Goal: Information Seeking & Learning: Learn about a topic

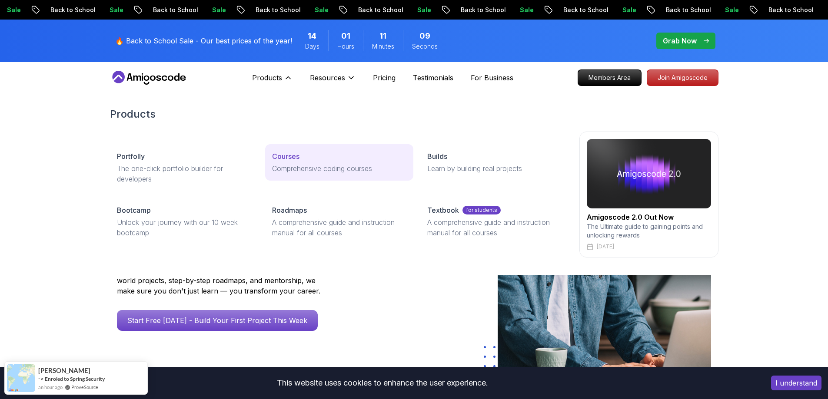
click at [304, 161] on div "Courses" at bounding box center [339, 156] width 134 height 10
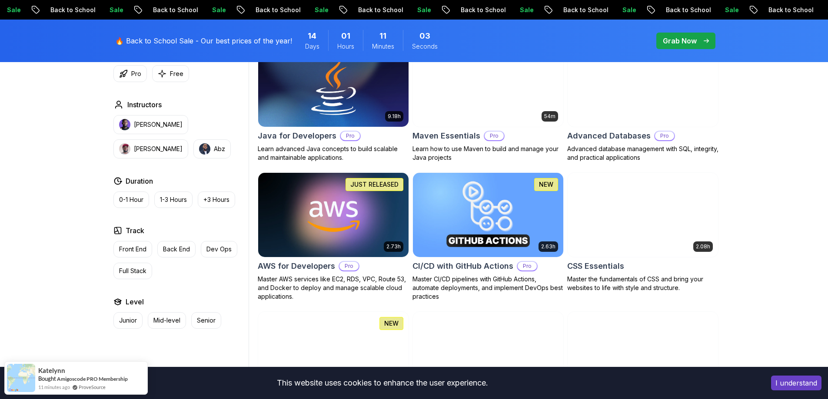
scroll to position [565, 0]
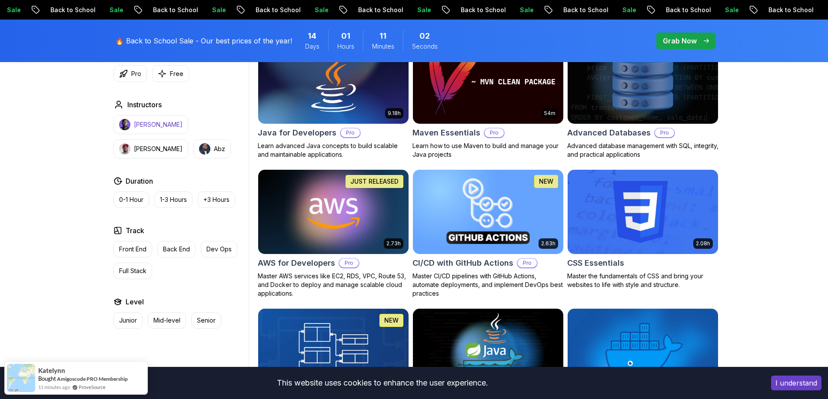
click at [145, 123] on p "Nelson Djalo" at bounding box center [158, 124] width 49 height 9
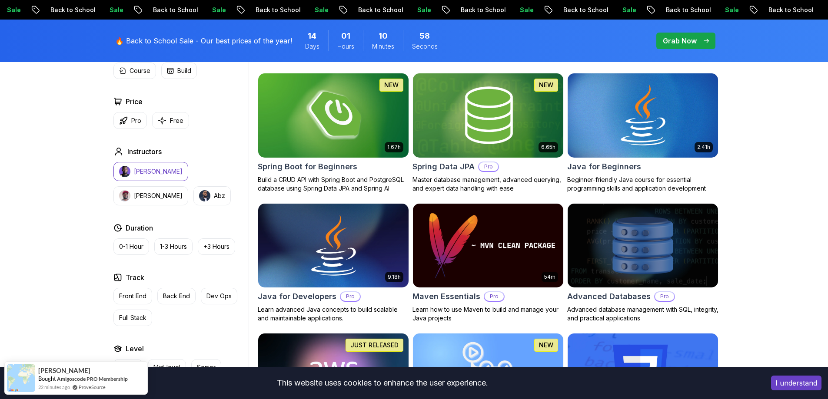
scroll to position [565, 0]
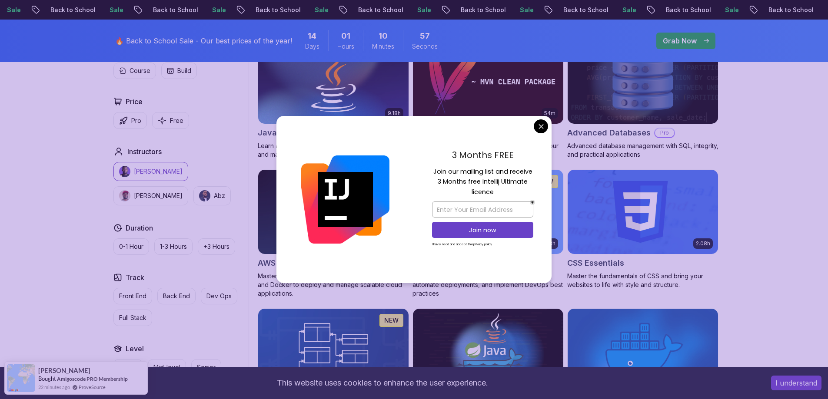
click at [535, 132] on div "3 Months FREE Join our mailing list and receive 3 Months free Intellij Ultimate…" at bounding box center [483, 200] width 138 height 168
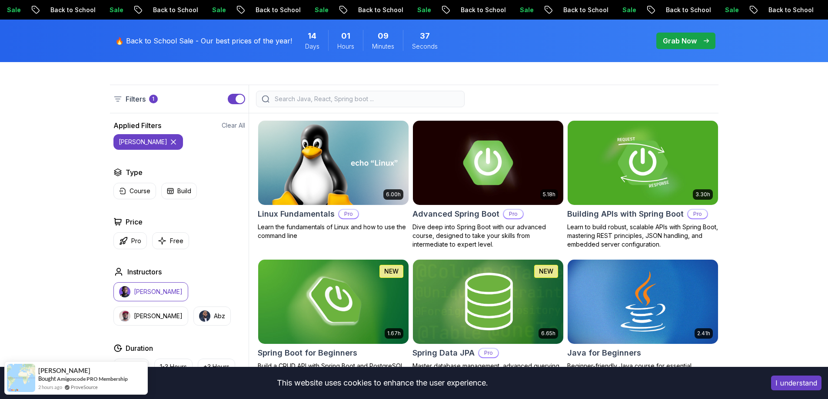
scroll to position [217, 0]
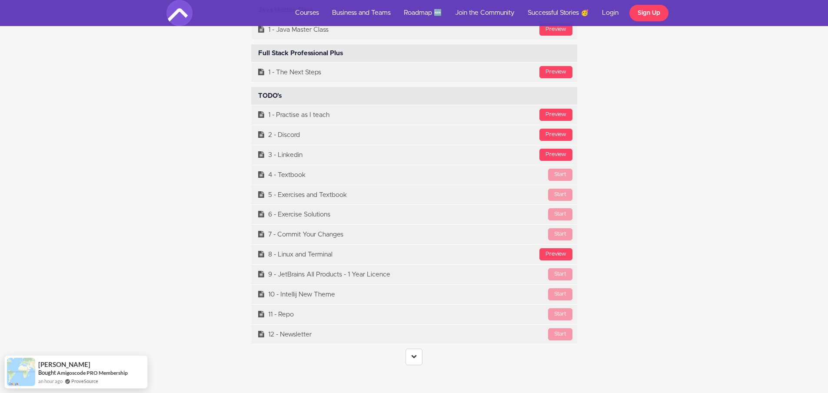
scroll to position [3607, 0]
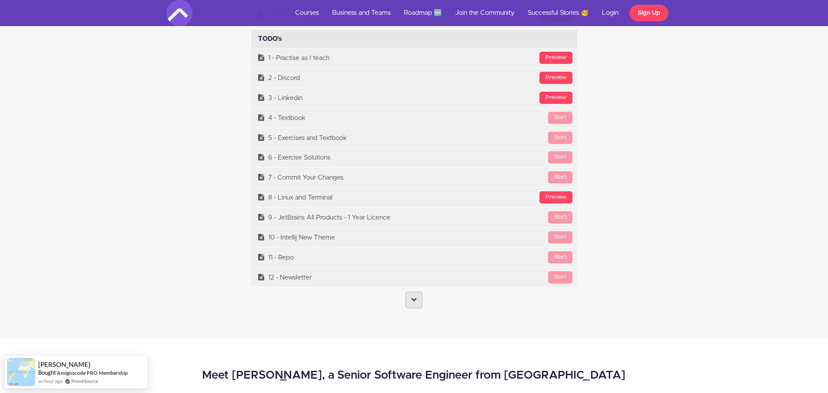
click at [412, 301] on icon at bounding box center [414, 299] width 6 height 6
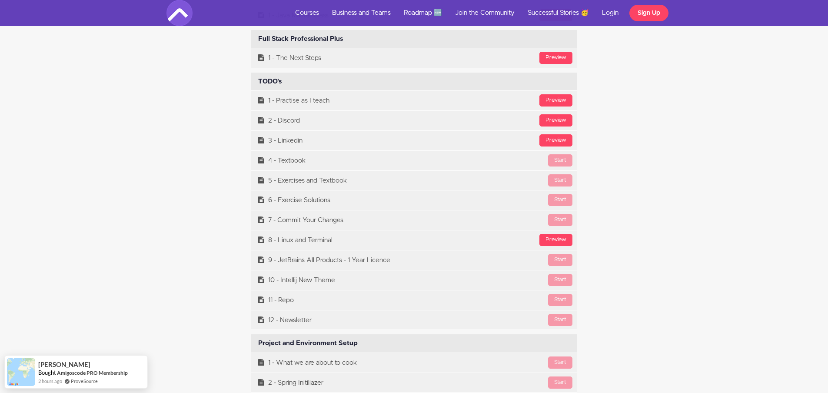
scroll to position [3563, 0]
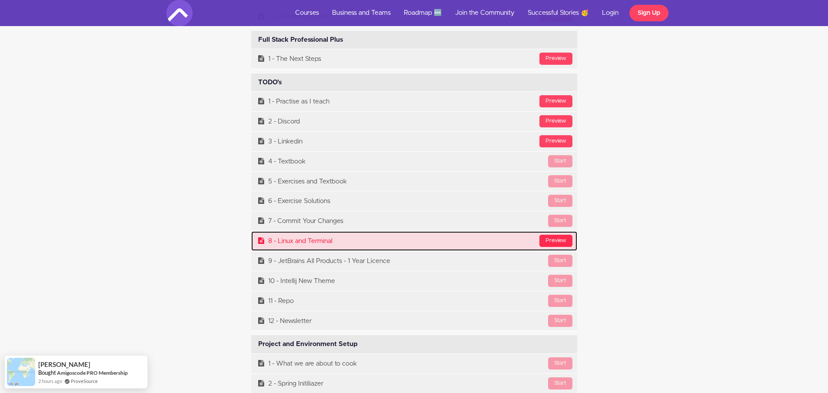
click at [561, 241] on div "Preview" at bounding box center [555, 241] width 33 height 12
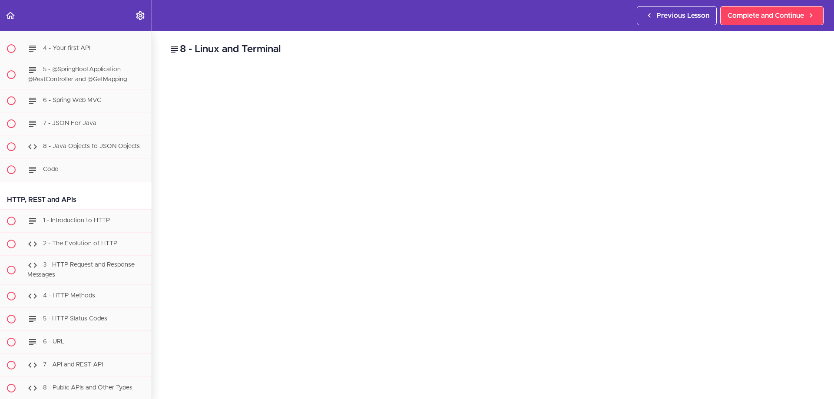
scroll to position [713, 0]
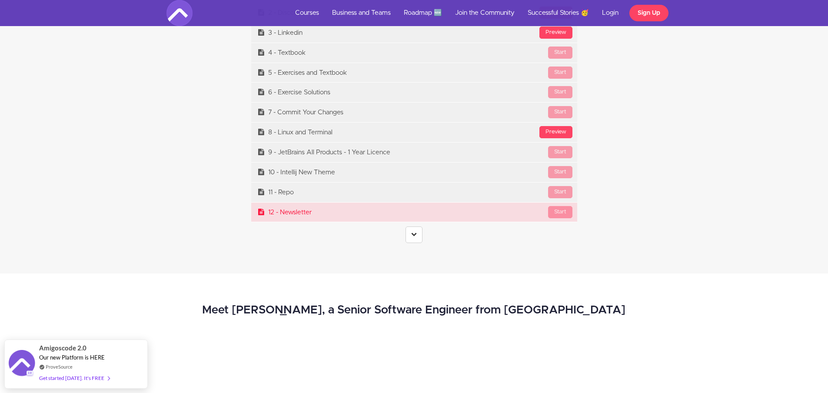
scroll to position [3691, 0]
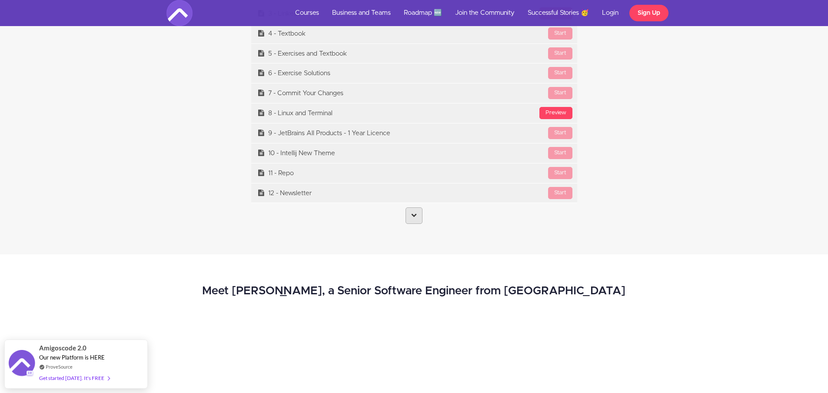
click at [406, 216] on link at bounding box center [413, 215] width 17 height 17
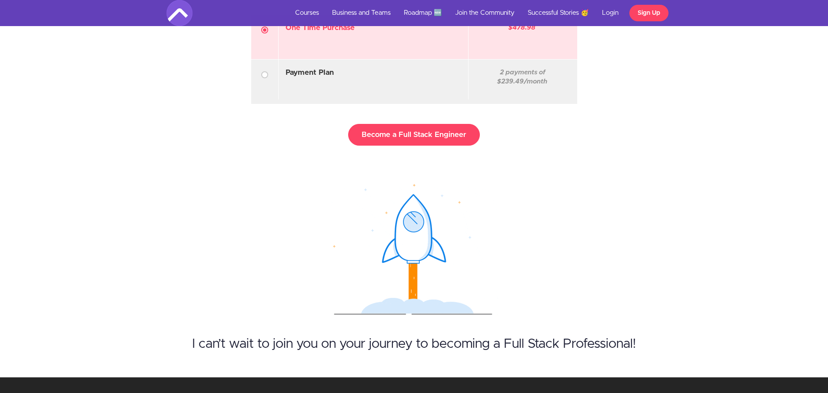
scroll to position [26117, 0]
